Goal: Information Seeking & Learning: Learn about a topic

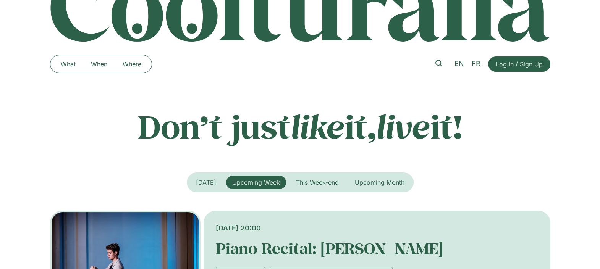
scroll to position [143, 0]
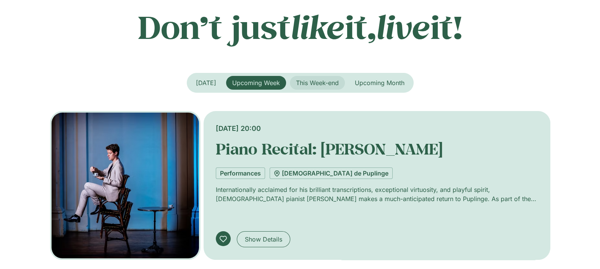
click at [301, 82] on span "This Week-end" at bounding box center [317, 83] width 43 height 8
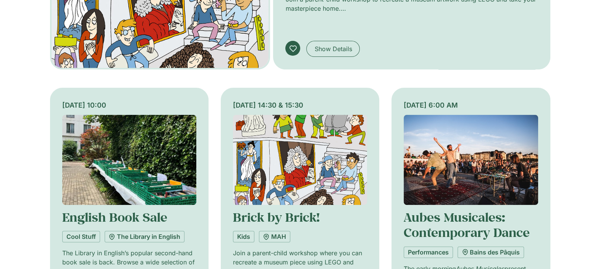
scroll to position [239, 0]
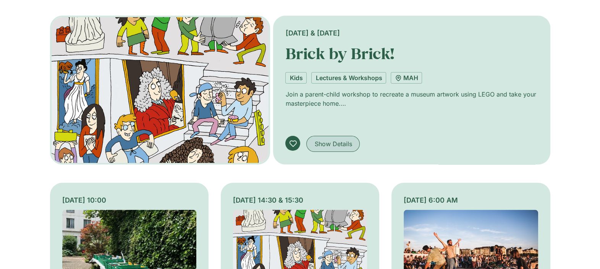
click at [328, 145] on span "Show Details" at bounding box center [332, 143] width 37 height 9
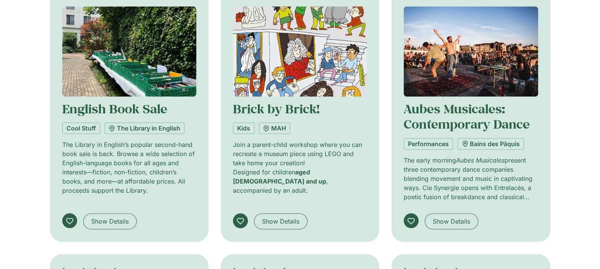
scroll to position [430, 0]
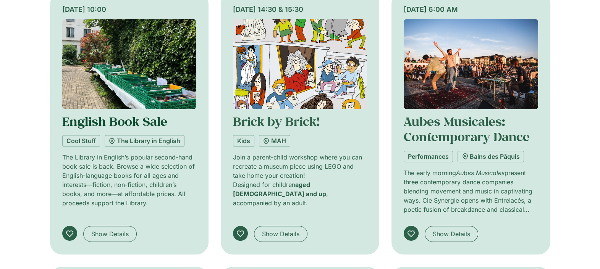
click at [101, 119] on link "English Book Sale" at bounding box center [114, 121] width 105 height 16
click at [106, 230] on span "Show Details" at bounding box center [109, 234] width 37 height 9
click at [109, 230] on span "Show Details" at bounding box center [109, 234] width 37 height 9
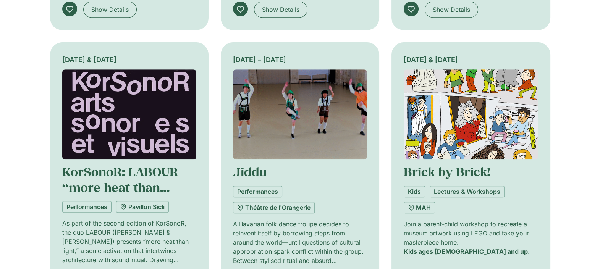
scroll to position [668, 0]
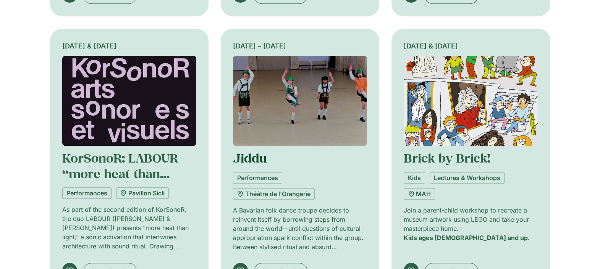
click at [252, 156] on link "Jiddu" at bounding box center [250, 158] width 34 height 16
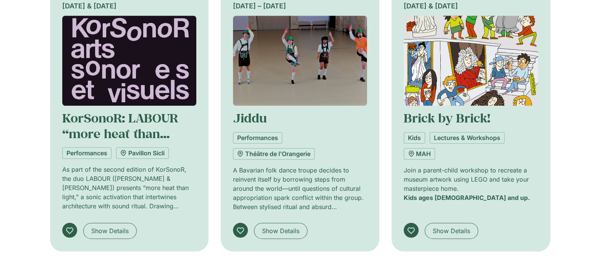
scroll to position [764, 0]
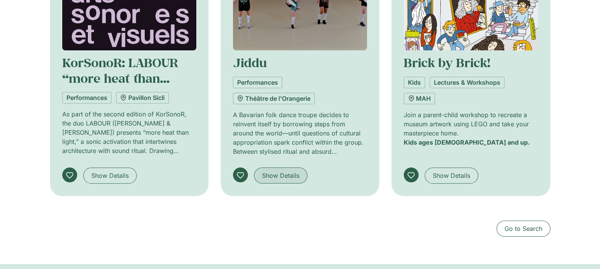
click at [272, 173] on span "Show Details" at bounding box center [280, 175] width 37 height 9
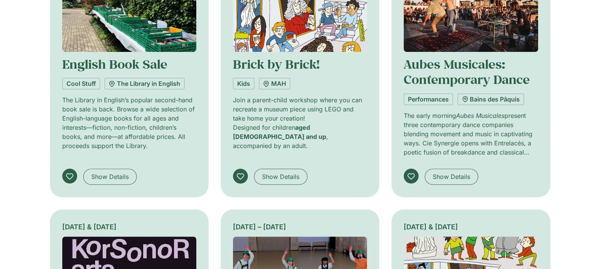
scroll to position [430, 0]
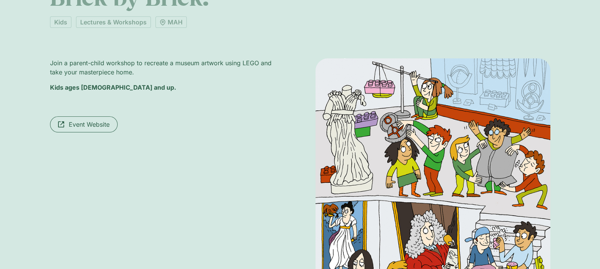
scroll to position [191, 0]
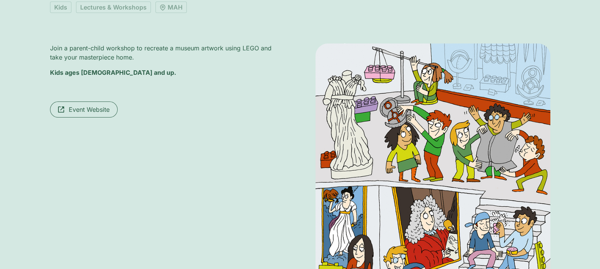
click at [94, 107] on span "Event Website" at bounding box center [89, 109] width 41 height 9
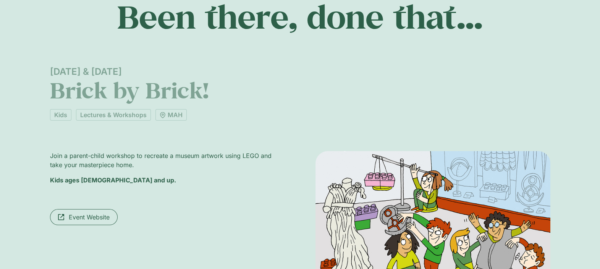
scroll to position [0, 0]
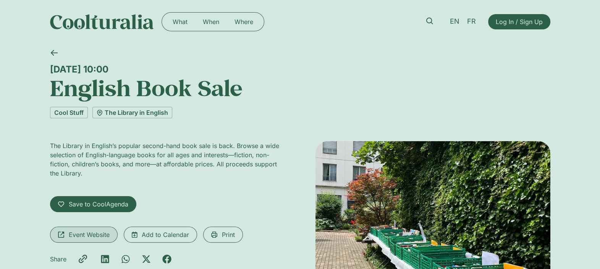
click at [88, 237] on span "Event Website" at bounding box center [89, 234] width 41 height 9
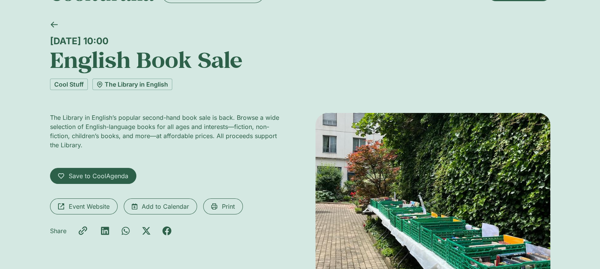
scroll to position [47, 0]
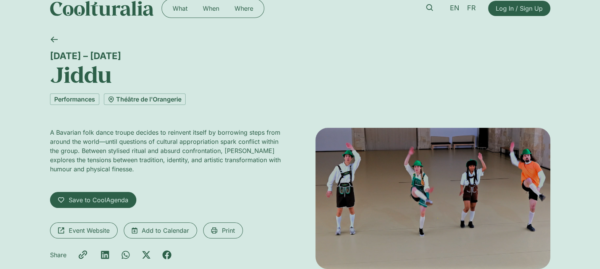
scroll to position [47, 0]
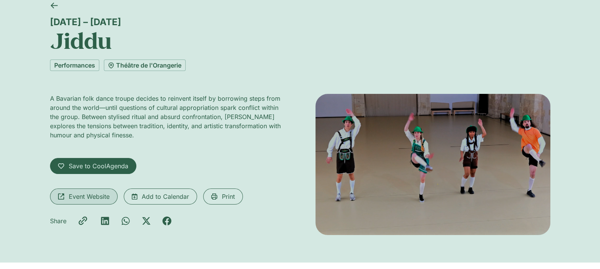
click at [88, 197] on span "Event Website" at bounding box center [89, 196] width 41 height 9
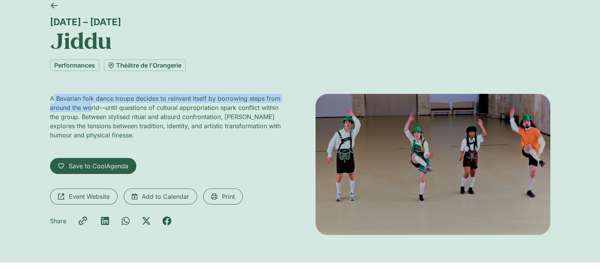
drag, startPoint x: 52, startPoint y: 99, endPoint x: 92, endPoint y: 107, distance: 40.2
click at [92, 107] on p "A Bavarian folk dance troupe decides to reinvent itself by borrowing steps from…" at bounding box center [167, 117] width 235 height 46
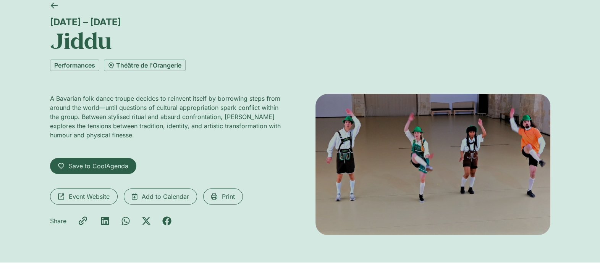
drag, startPoint x: 92, startPoint y: 107, endPoint x: 98, endPoint y: 114, distance: 10.0
click at [101, 116] on p "A Bavarian folk dance troupe decides to reinvent itself by borrowing steps from…" at bounding box center [167, 117] width 235 height 46
drag, startPoint x: 98, startPoint y: 105, endPoint x: 94, endPoint y: 105, distance: 4.6
click at [94, 105] on p "A Bavarian folk dance troupe decides to reinvent itself by borrowing steps from…" at bounding box center [167, 117] width 235 height 46
drag, startPoint x: 94, startPoint y: 105, endPoint x: 66, endPoint y: 110, distance: 27.6
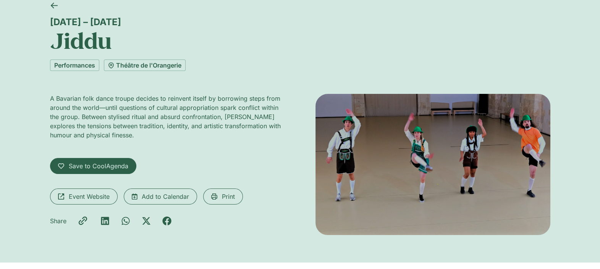
click at [67, 110] on p "A Bavarian folk dance troupe decides to reinvent itself by borrowing steps from…" at bounding box center [167, 117] width 235 height 46
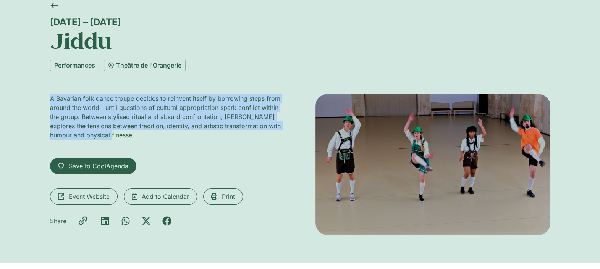
drag, startPoint x: 52, startPoint y: 96, endPoint x: 120, endPoint y: 134, distance: 78.8
click at [120, 134] on p "A Bavarian folk dance troupe decides to reinvent itself by borrowing steps from…" at bounding box center [167, 117] width 235 height 46
copy p "A Bavarian folk dance troupe decides to reinvent itself by borrowing steps from…"
